Goal: Transaction & Acquisition: Purchase product/service

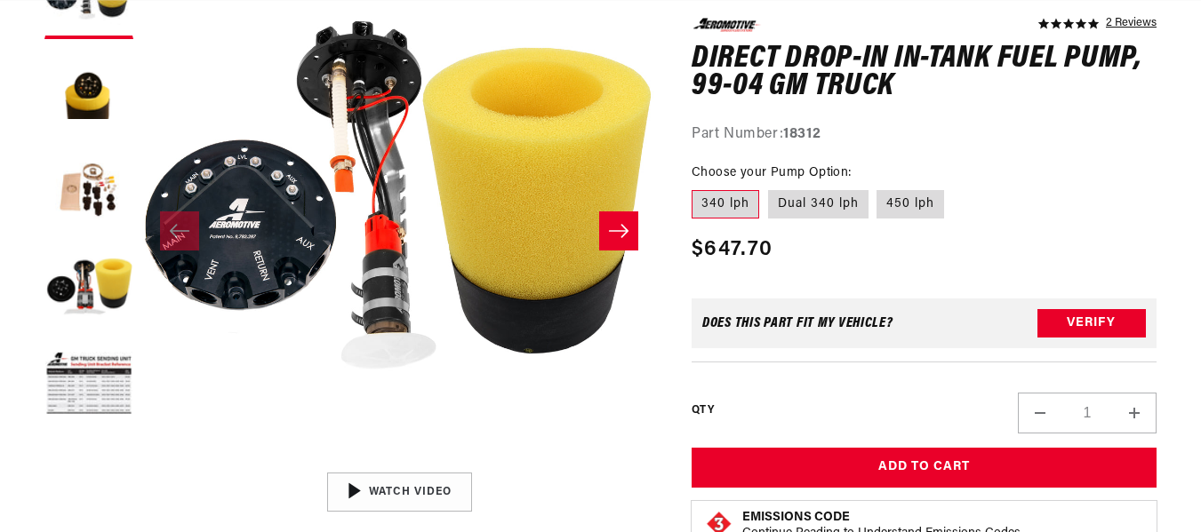
scroll to position [0, 1041]
click at [94, 394] on button "Load image 5 in gallery view" at bounding box center [88, 385] width 89 height 89
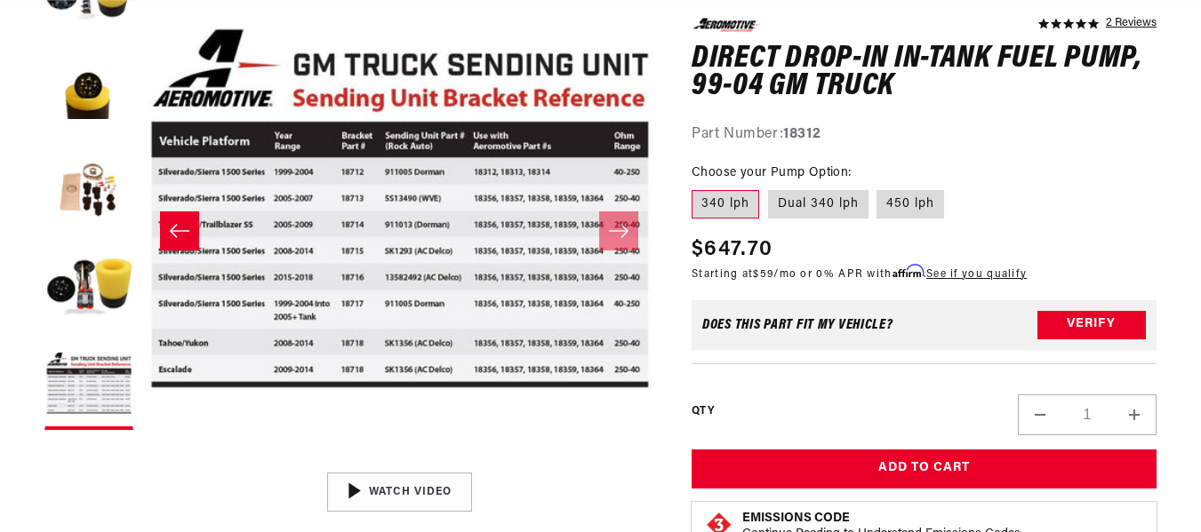
scroll to position [0, 2081]
click at [796, 206] on label "Dual 340 lph" at bounding box center [818, 204] width 100 height 28
click at [769, 188] on input "Dual 340 lph" at bounding box center [768, 187] width 1 height 1
radio input "true"
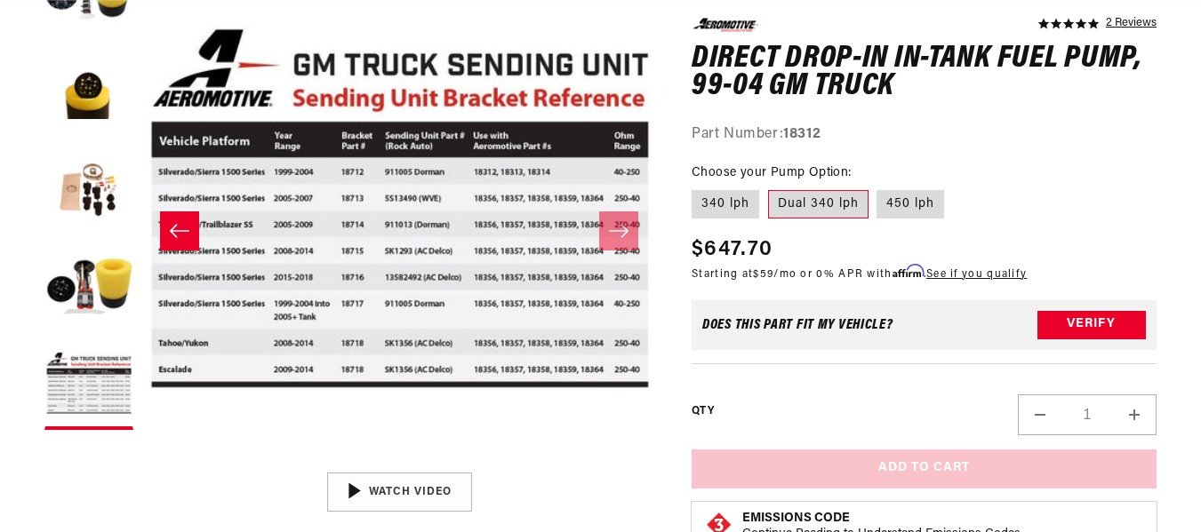
scroll to position [0, 3122]
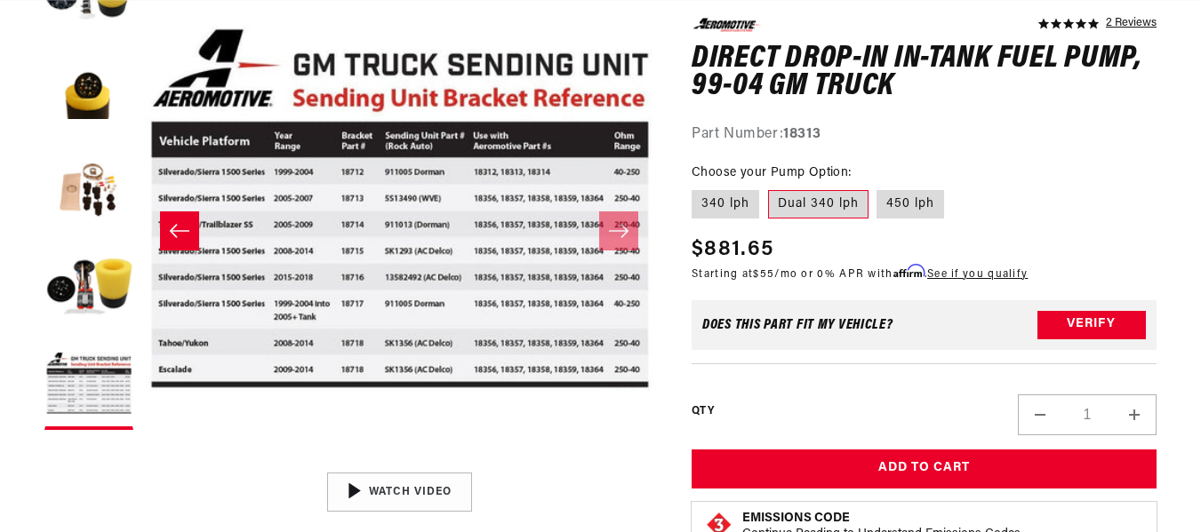
click at [722, 206] on label "340 lph" at bounding box center [725, 204] width 68 height 28
click at [697, 188] on input "340 lph" at bounding box center [696, 187] width 1 height 1
radio input "true"
click at [51, 301] on button "Load image 4 in gallery view" at bounding box center [88, 288] width 89 height 89
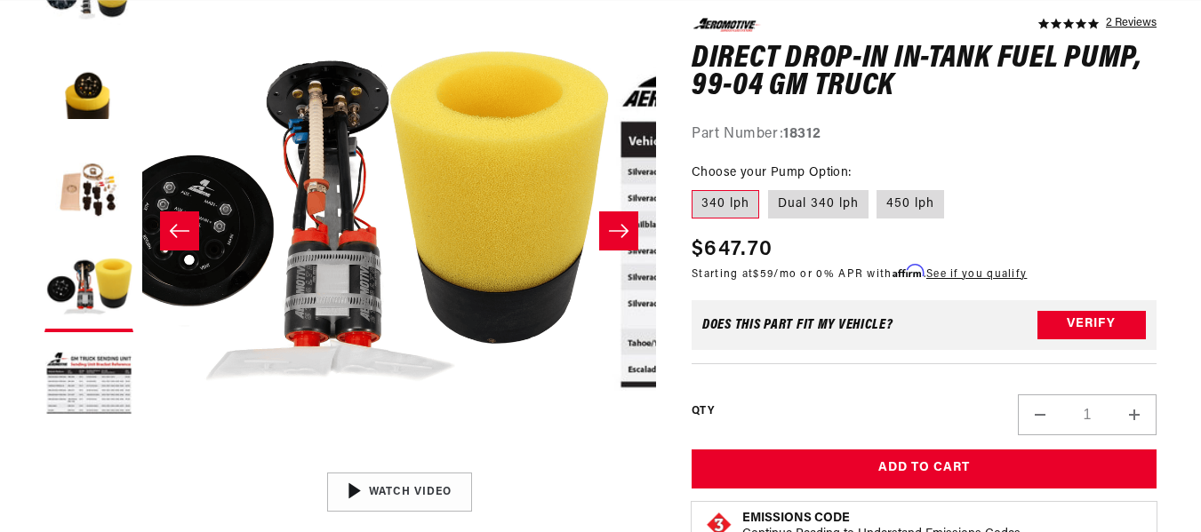
scroll to position [0, 1541]
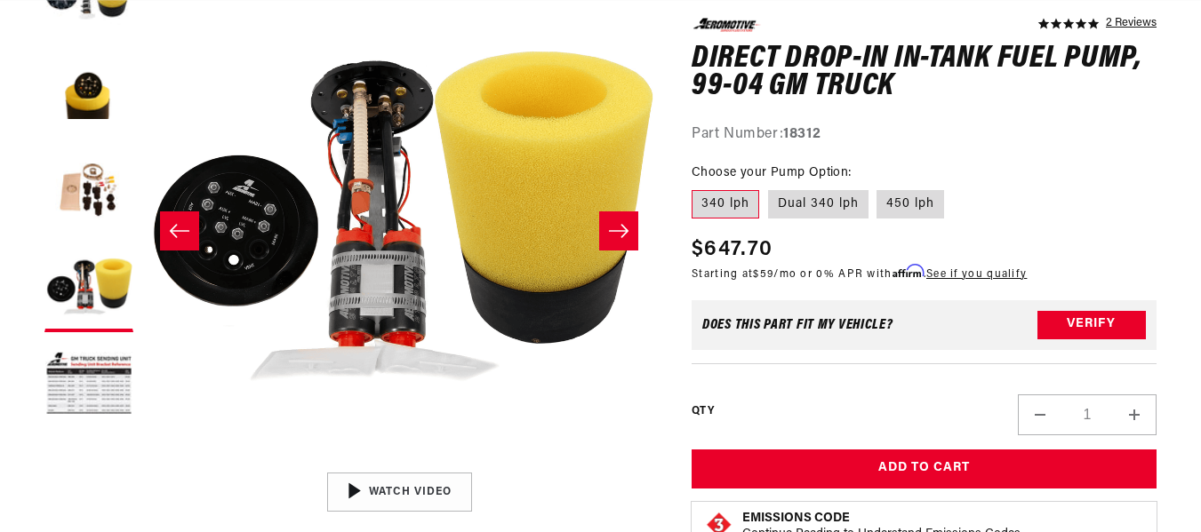
click at [100, 140] on ul "Gallery Viewer" at bounding box center [88, 190] width 89 height 480
click at [88, 92] on button "Load image 2 in gallery view" at bounding box center [88, 92] width 89 height 89
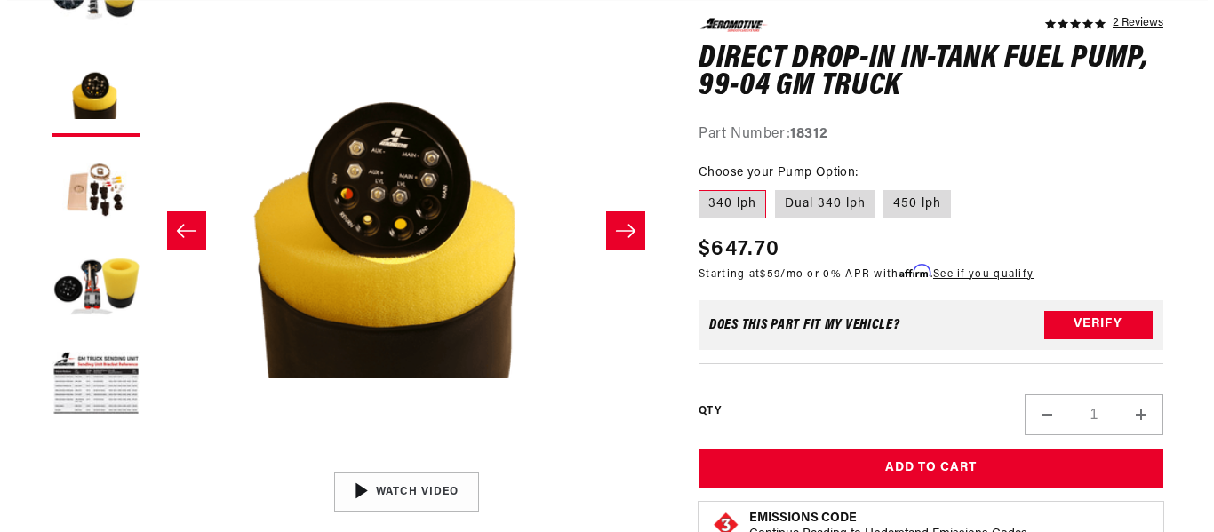
scroll to position [0, 514]
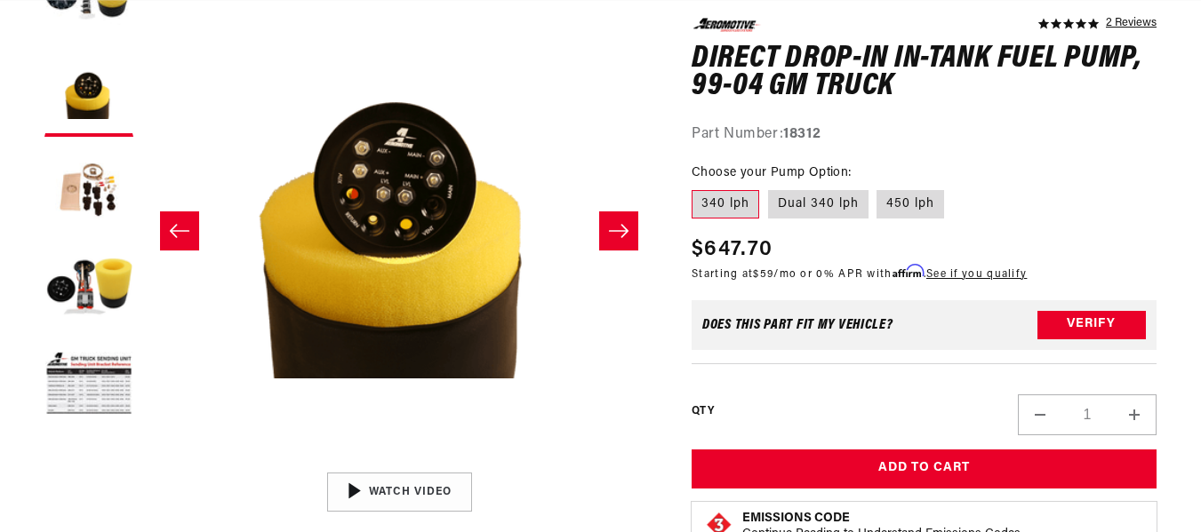
click at [142, 464] on button "Open media 2 in modal" at bounding box center [142, 464] width 0 height 0
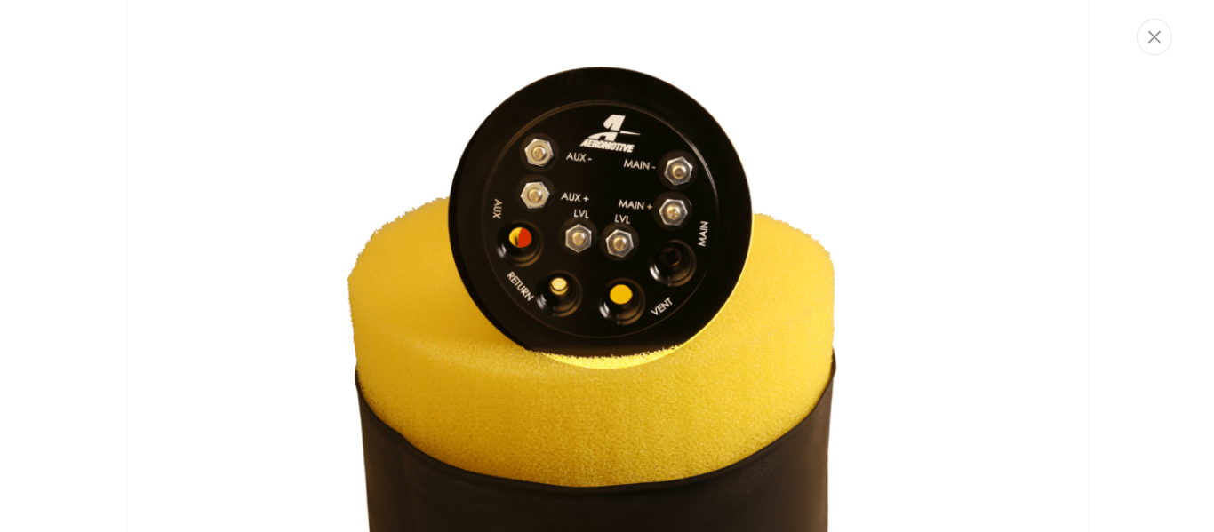
scroll to position [297, 0]
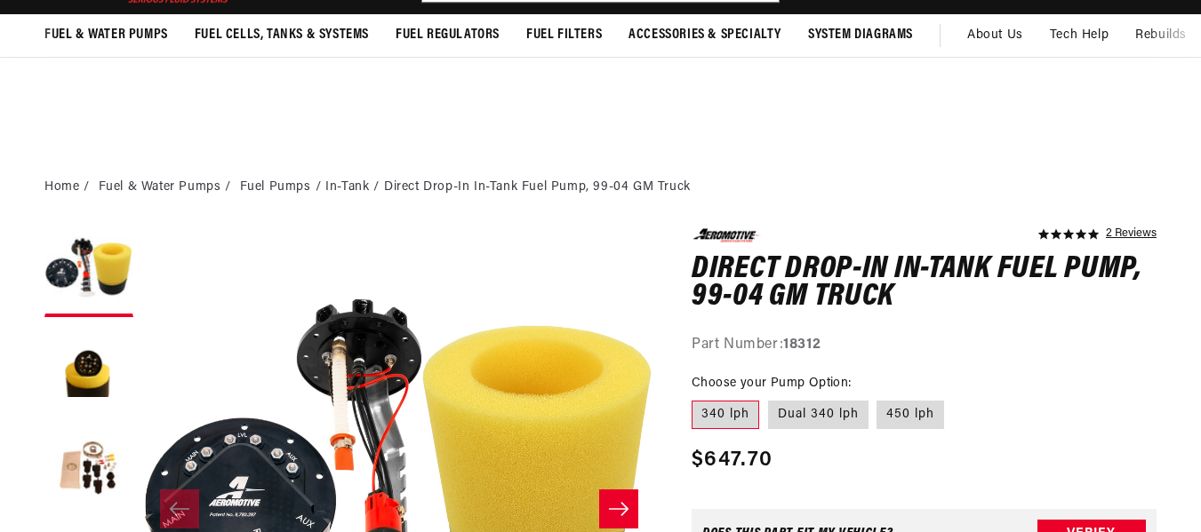
scroll to position [267, 0]
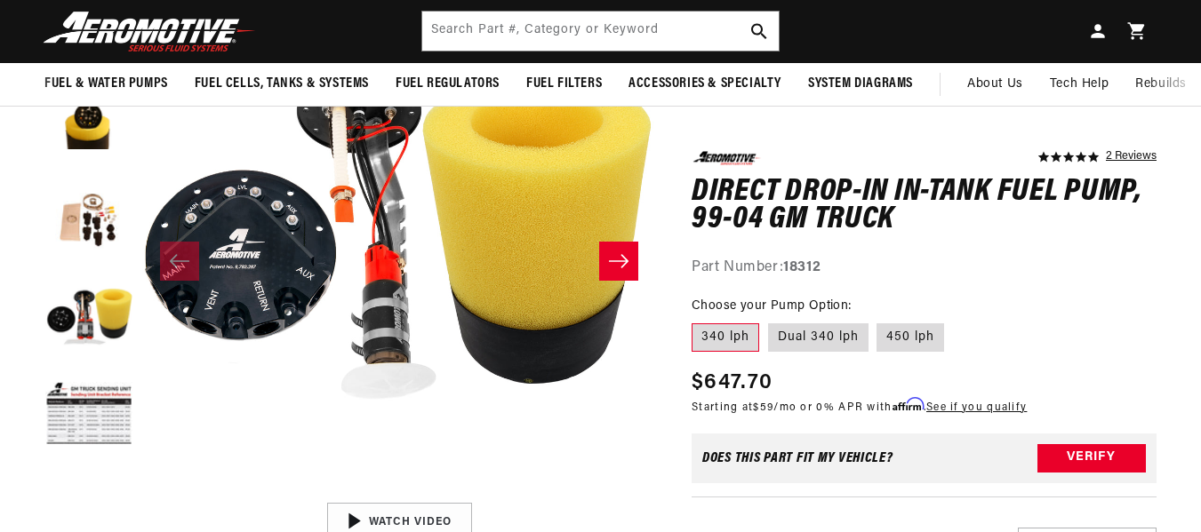
click at [1200, 95] on html "Skip to content Your cart Your cart is empty Loading... You may also like Subto…" at bounding box center [600, -1] width 1201 height 532
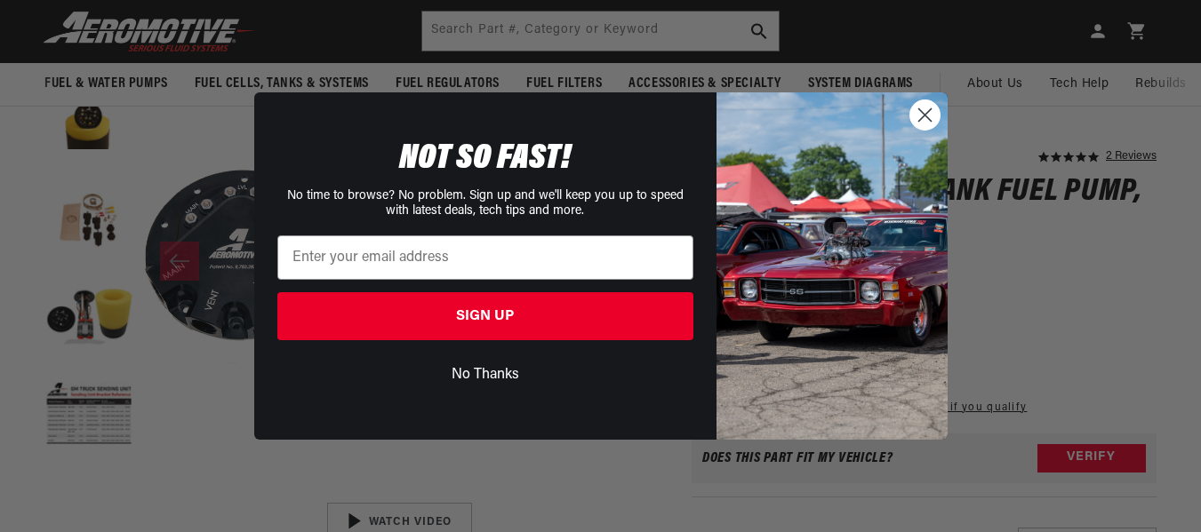
scroll to position [0, 2108]
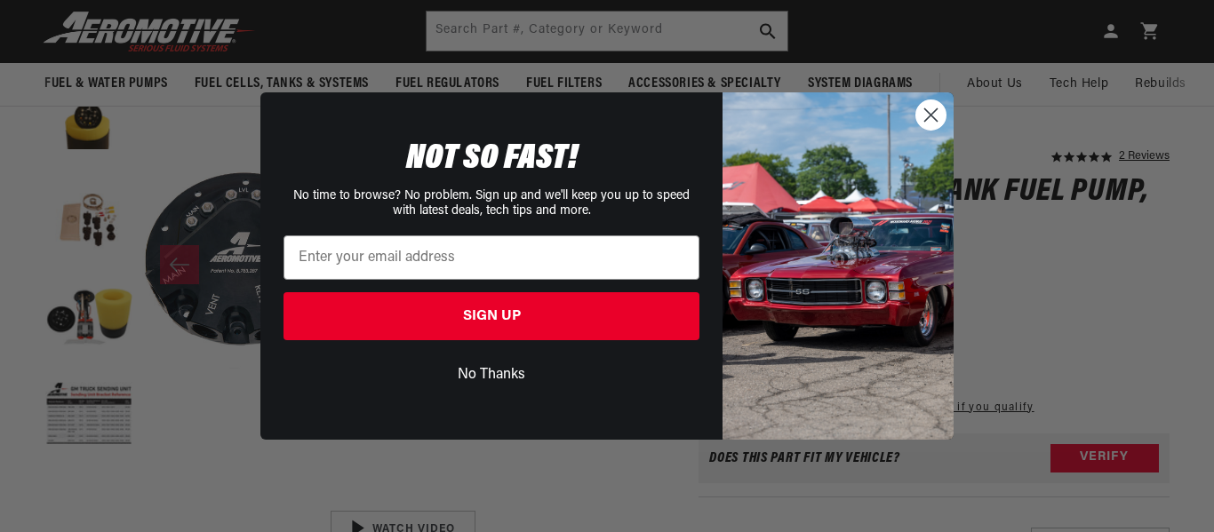
click at [930, 114] on icon "Close dialog" at bounding box center [931, 115] width 12 height 12
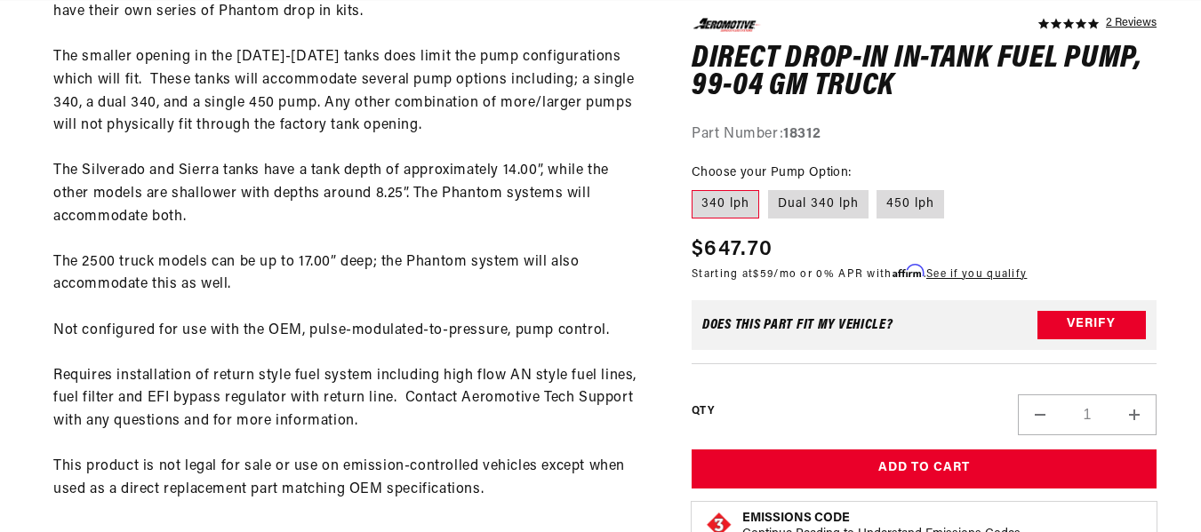
scroll to position [0, 0]
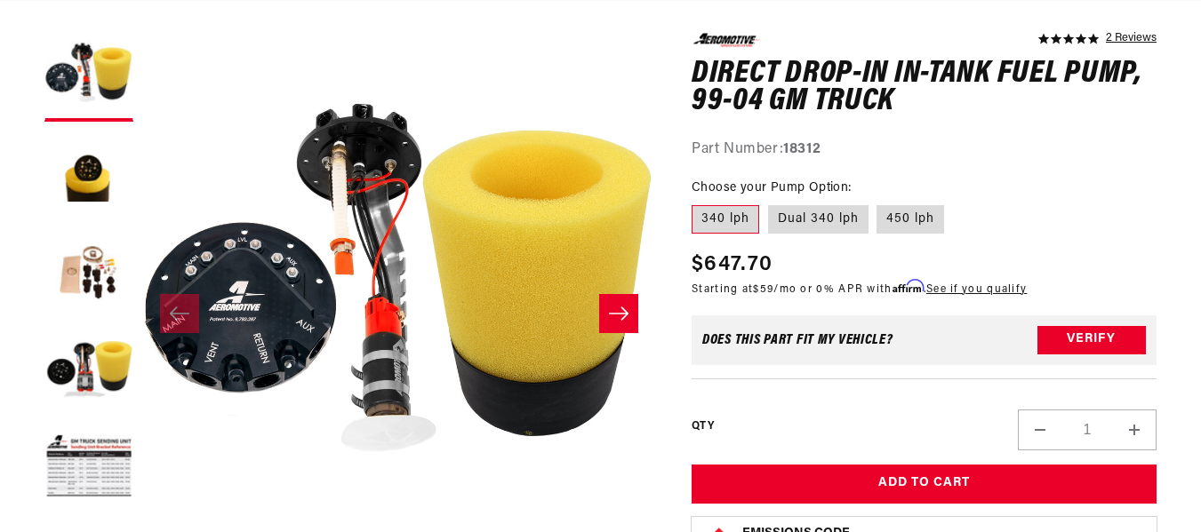
click at [135, 262] on media-gallery "Skip to product information Open media 1 in modal Open media 2 in modal Open me…" at bounding box center [349, 314] width 611 height 562
click at [94, 278] on button "Load image 3 in gallery view" at bounding box center [88, 272] width 89 height 89
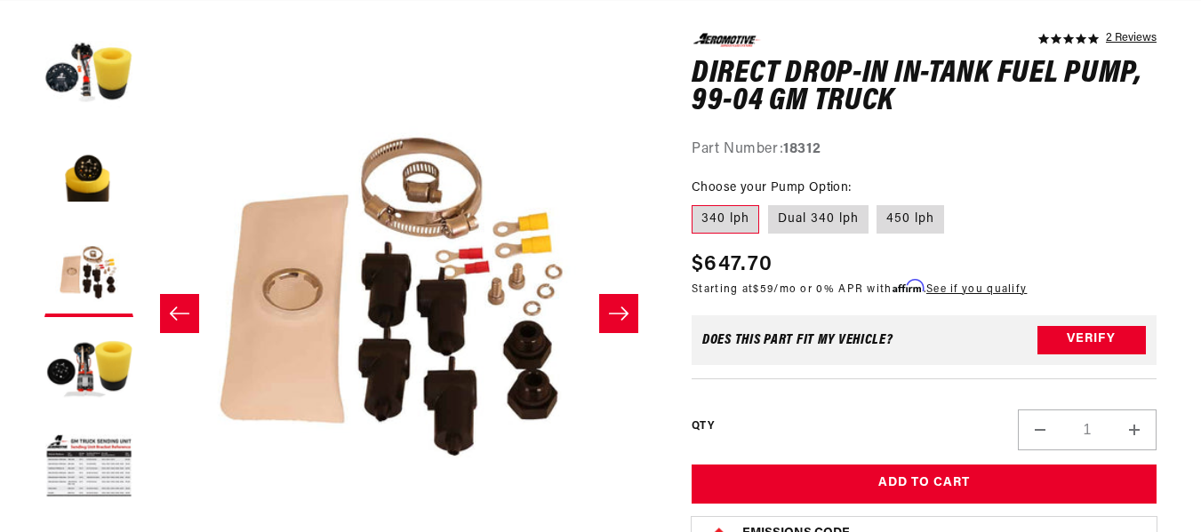
click at [68, 381] on button "Load image 4 in gallery view" at bounding box center [88, 370] width 89 height 89
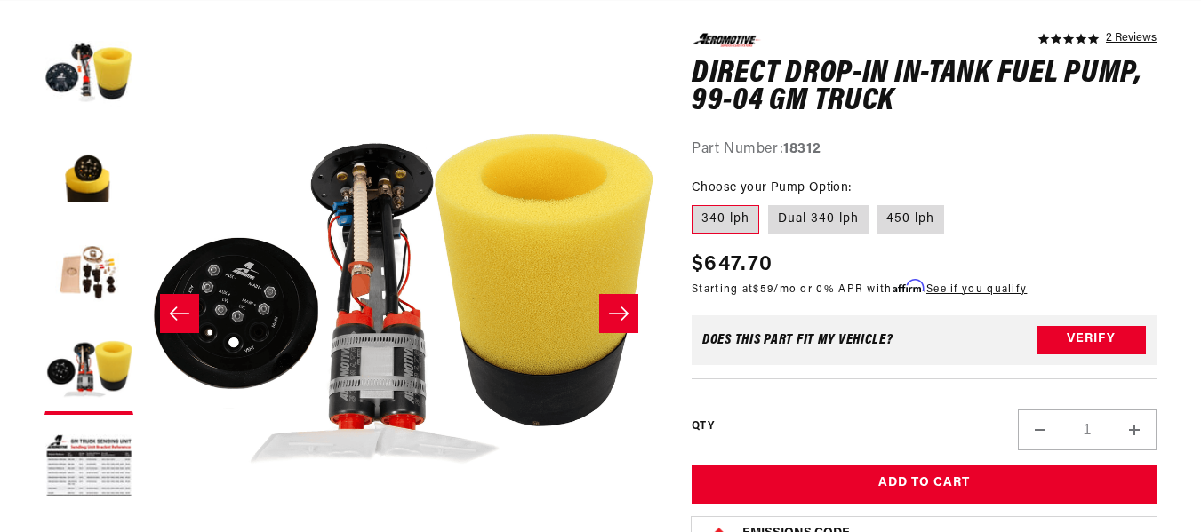
scroll to position [0, 2081]
click at [813, 226] on label "Dual 340 lph" at bounding box center [818, 219] width 100 height 28
click at [769, 203] on input "Dual 340 lph" at bounding box center [768, 202] width 1 height 1
radio input "true"
